Goal: Complete application form

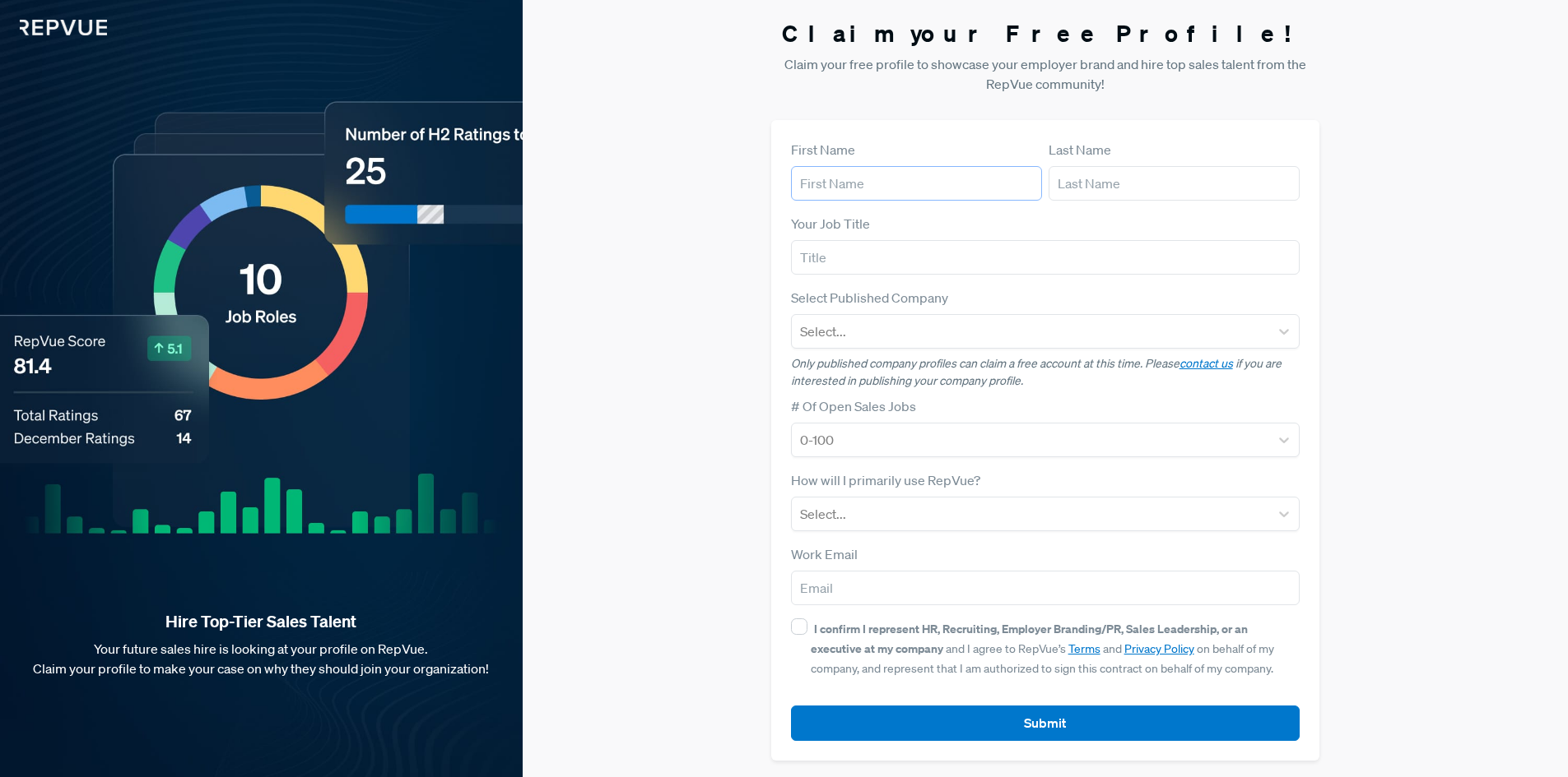
click at [891, 185] on input "text" at bounding box center [917, 184] width 251 height 35
type input "a"
type input "Amber"
type input "[PERSON_NAME]"
type input "Outside Sales Rep"
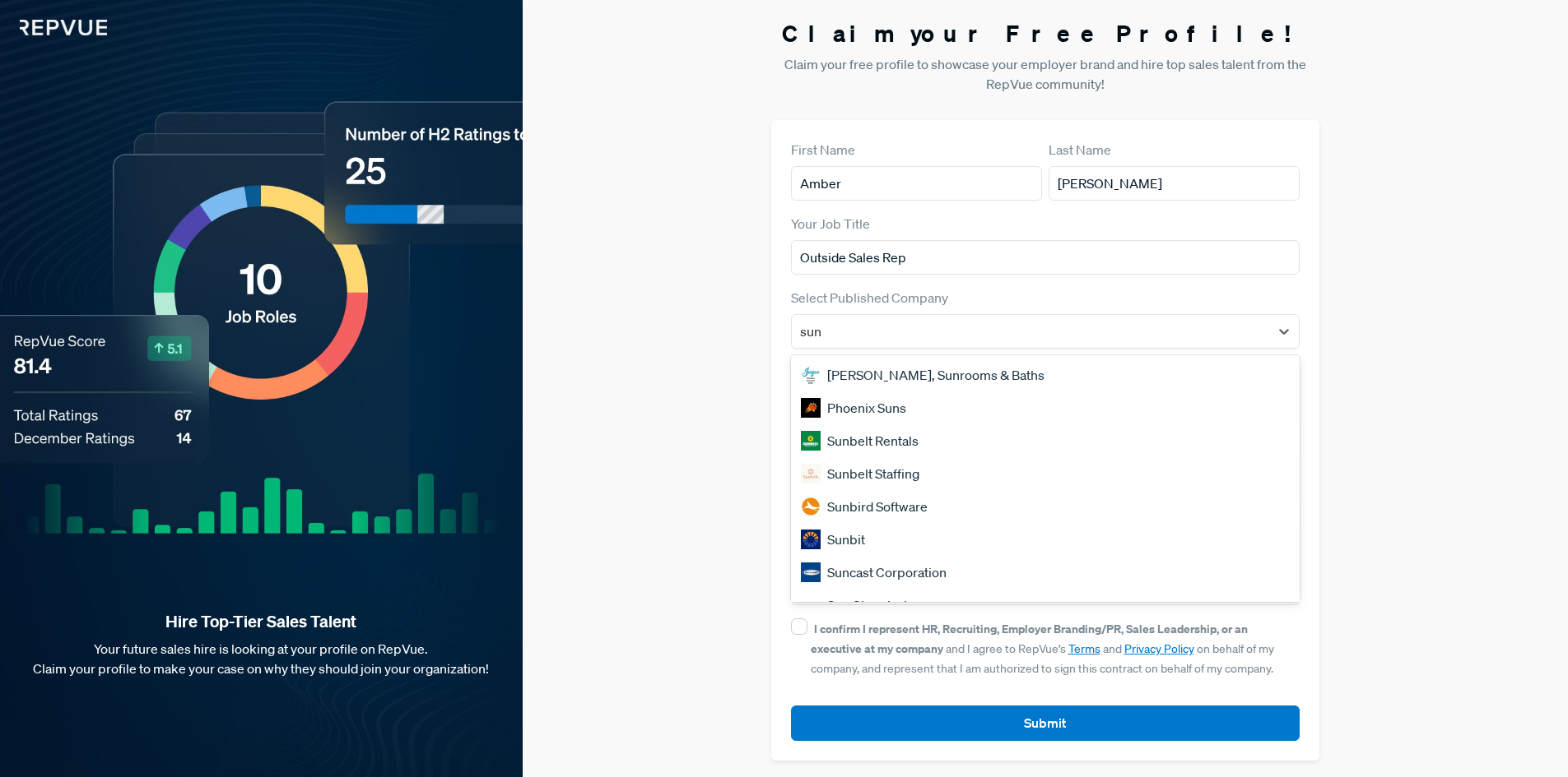
type input "sunb"
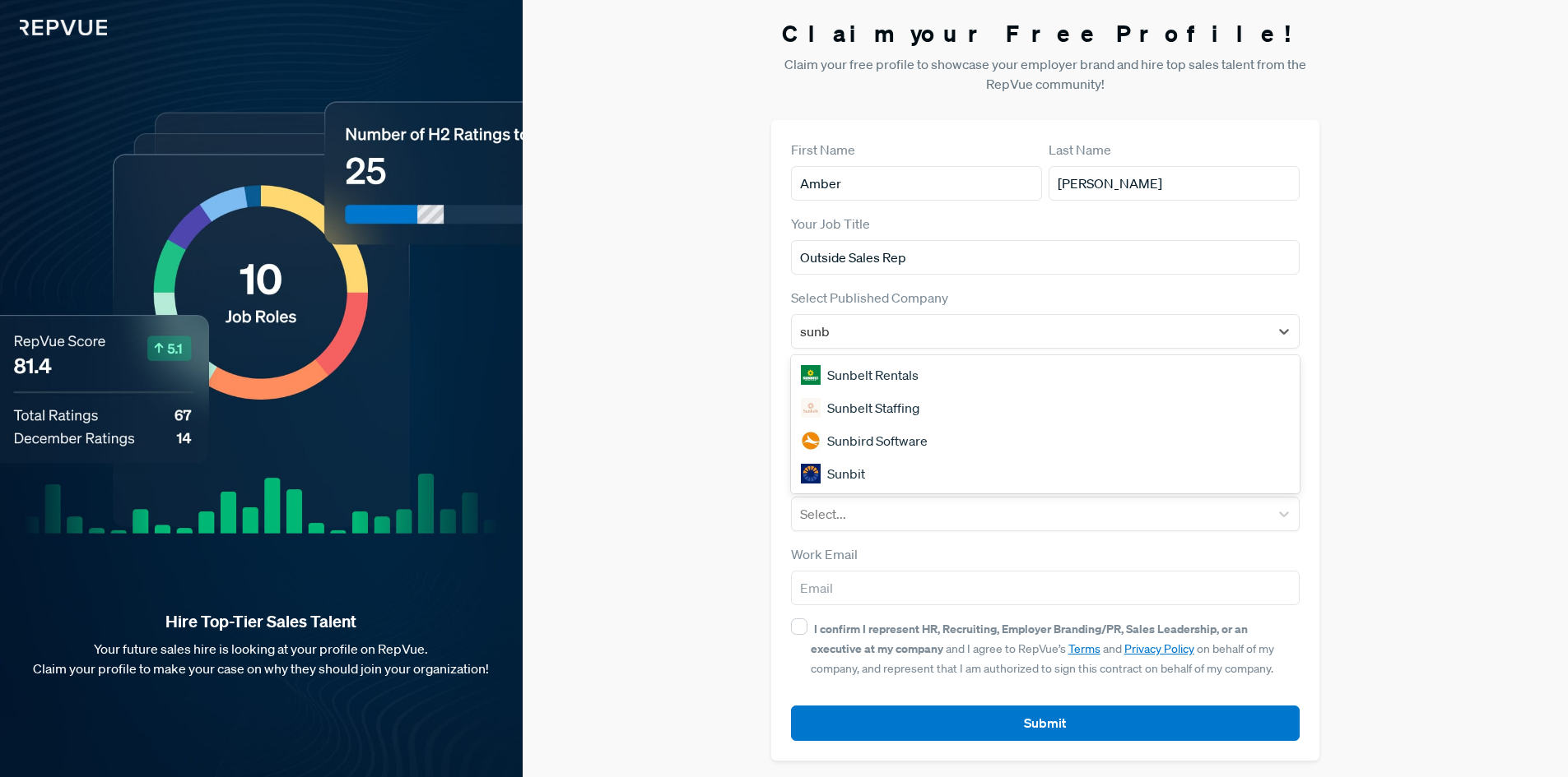
click at [861, 377] on div "Sunbelt Rentals" at bounding box center [1046, 375] width 510 height 33
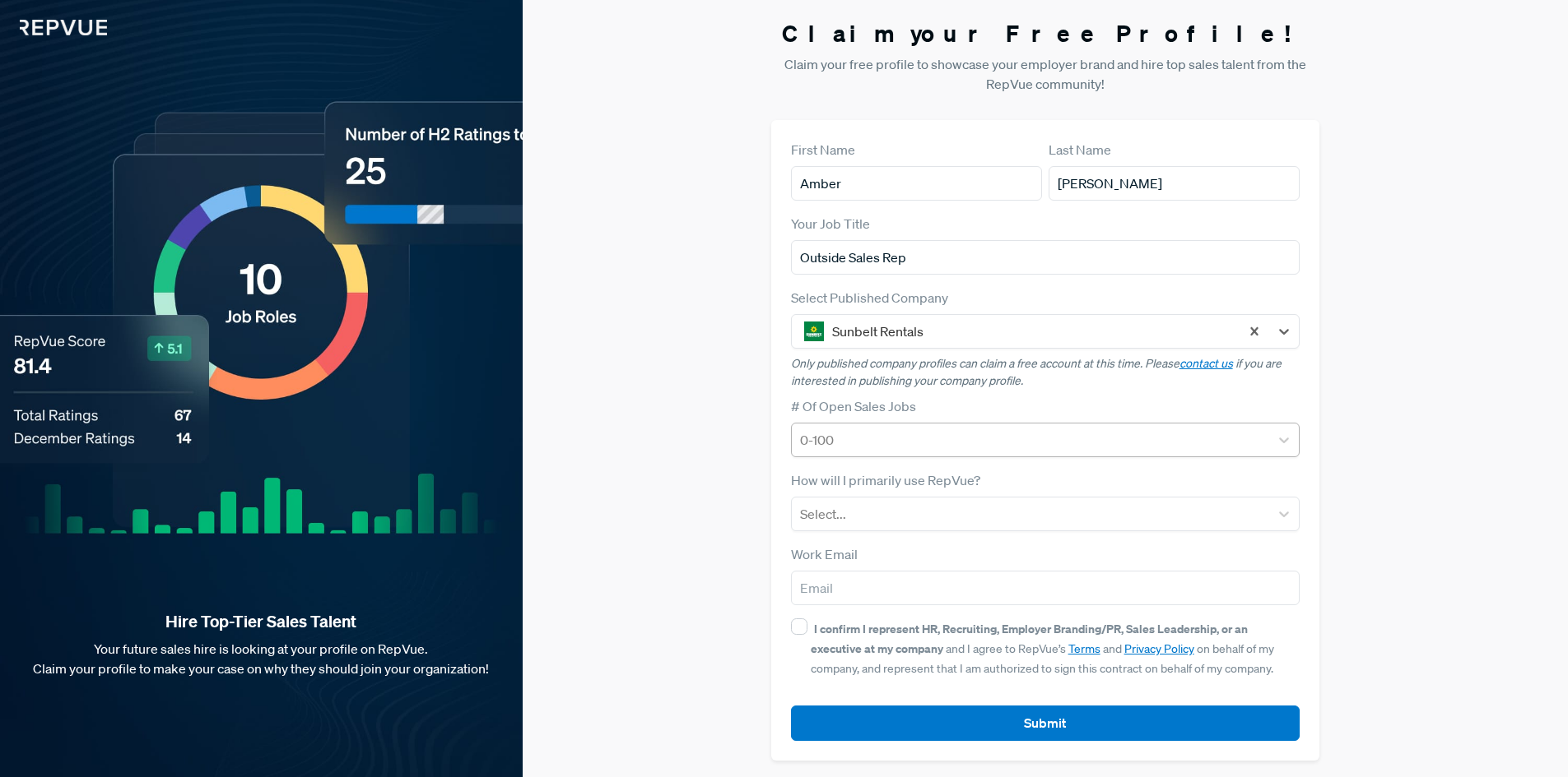
click at [924, 445] on div at bounding box center [1031, 440] width 462 height 23
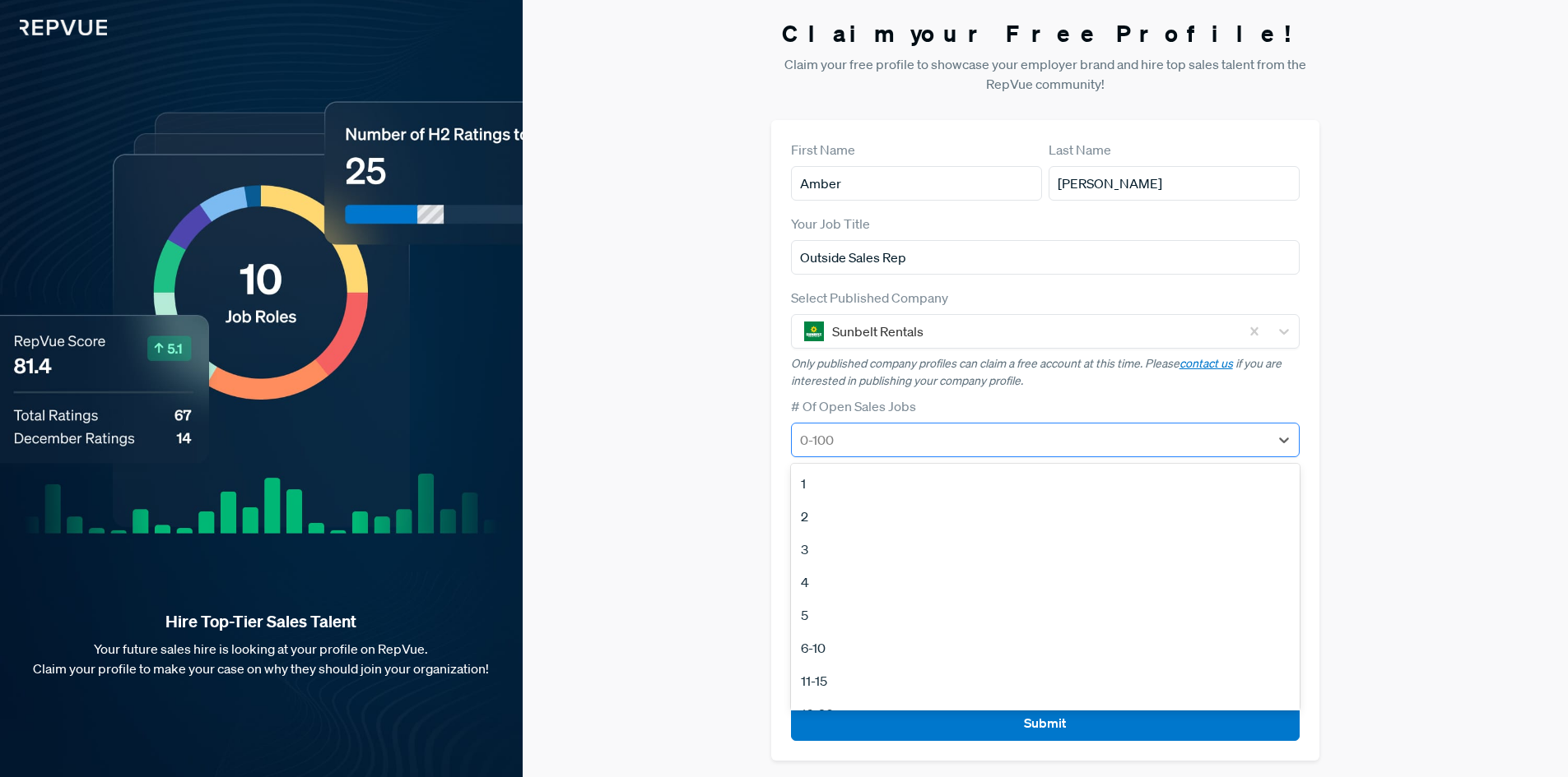
click at [924, 445] on div at bounding box center [1031, 440] width 462 height 23
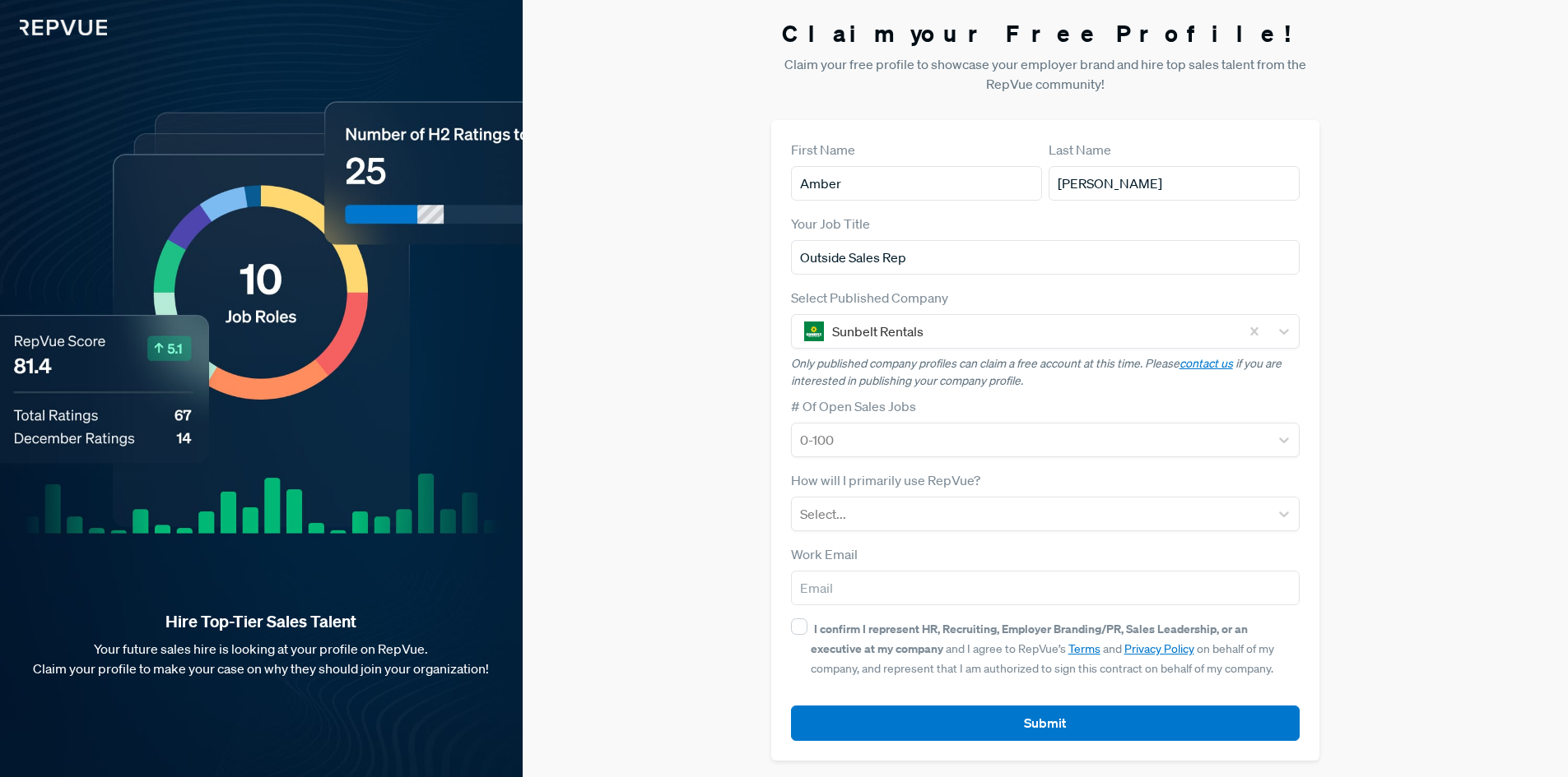
click at [1027, 408] on div "# Of Open Sales Jobs 0-100" at bounding box center [1046, 427] width 510 height 61
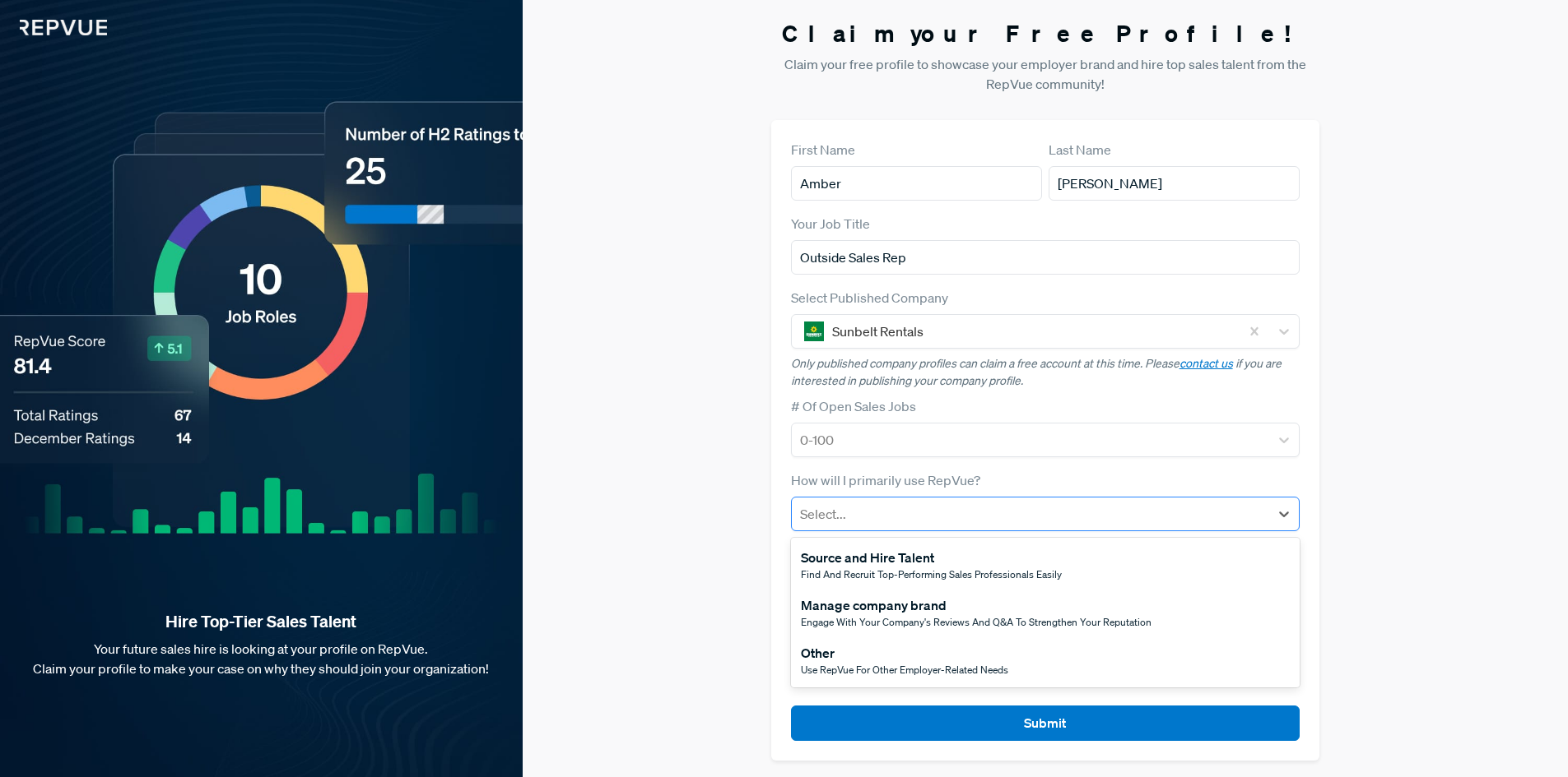
click at [967, 527] on div "Select..." at bounding box center [1031, 514] width 479 height 30
click at [872, 674] on span "Use RepVue for other employer-related needs" at bounding box center [905, 670] width 207 height 14
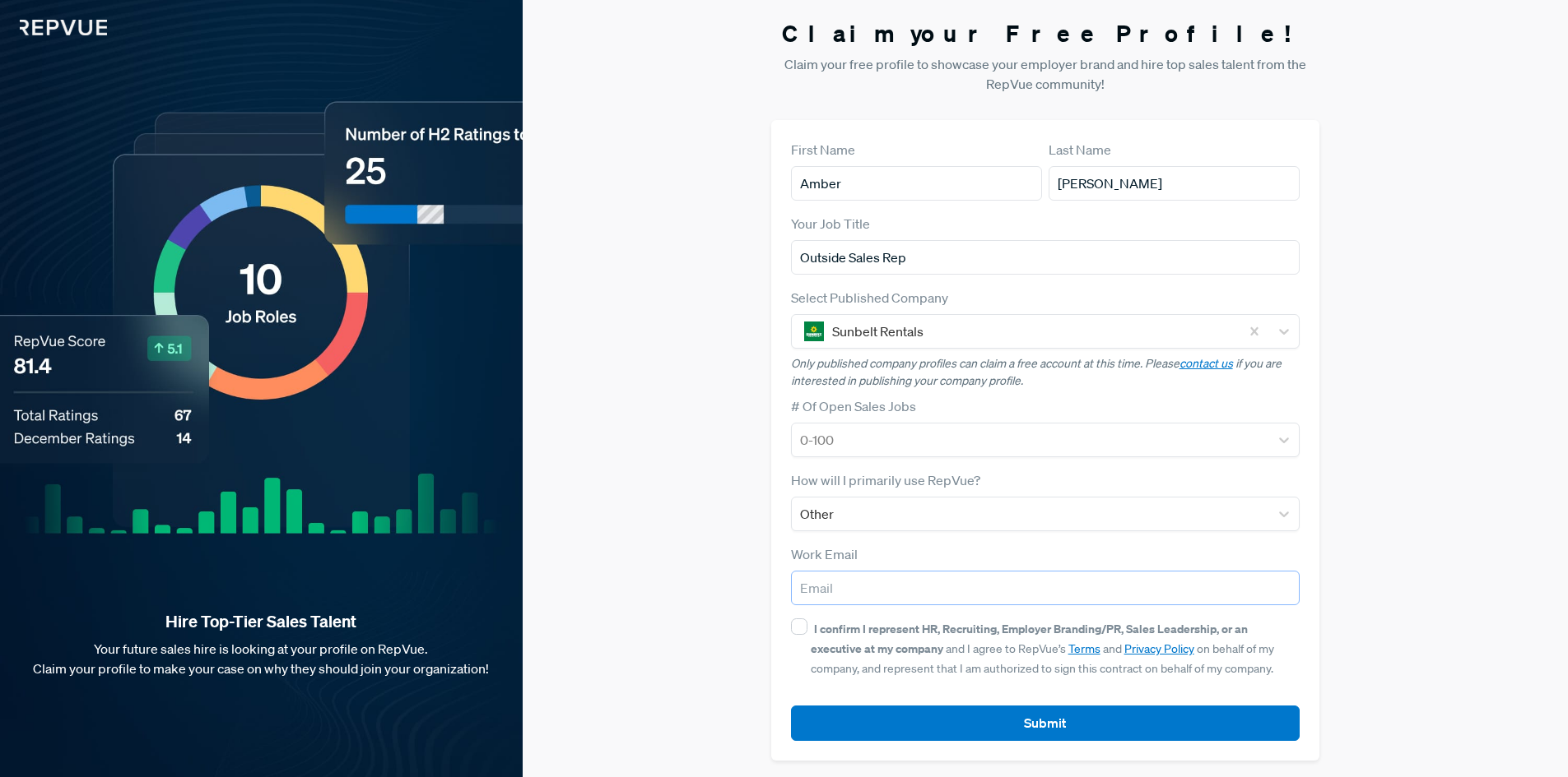
click at [852, 595] on input "email" at bounding box center [1046, 588] width 510 height 35
click at [951, 549] on div "Work Email" at bounding box center [1046, 575] width 510 height 61
